Goal: Task Accomplishment & Management: Use online tool/utility

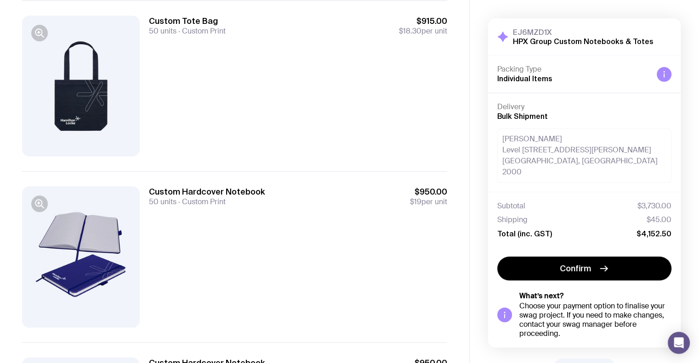
scroll to position [247, 0]
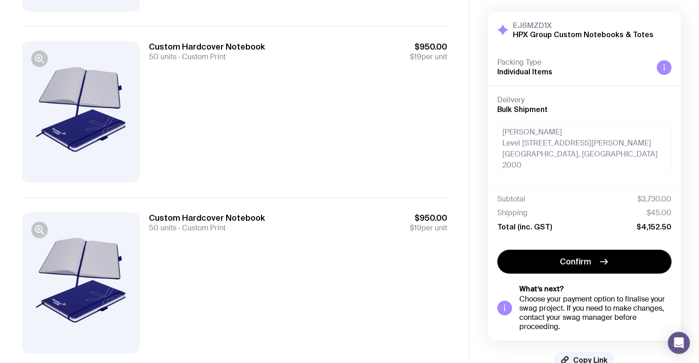
scroll to position [413, 0]
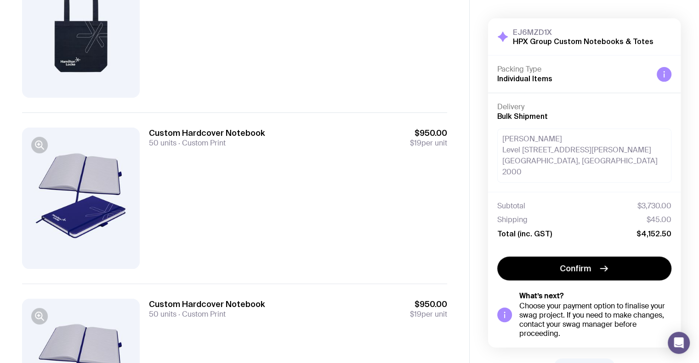
scroll to position [413, 0]
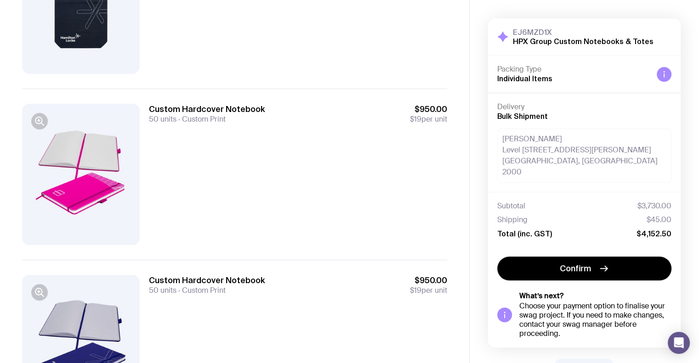
scroll to position [367, 0]
